Goal: Check status: Check status

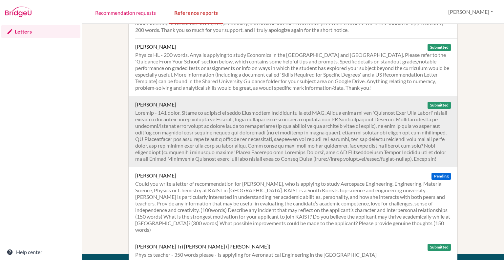
scroll to position [38, 0]
click at [222, 135] on div at bounding box center [293, 135] width 316 height 52
